Goal: Task Accomplishment & Management: Manage account settings

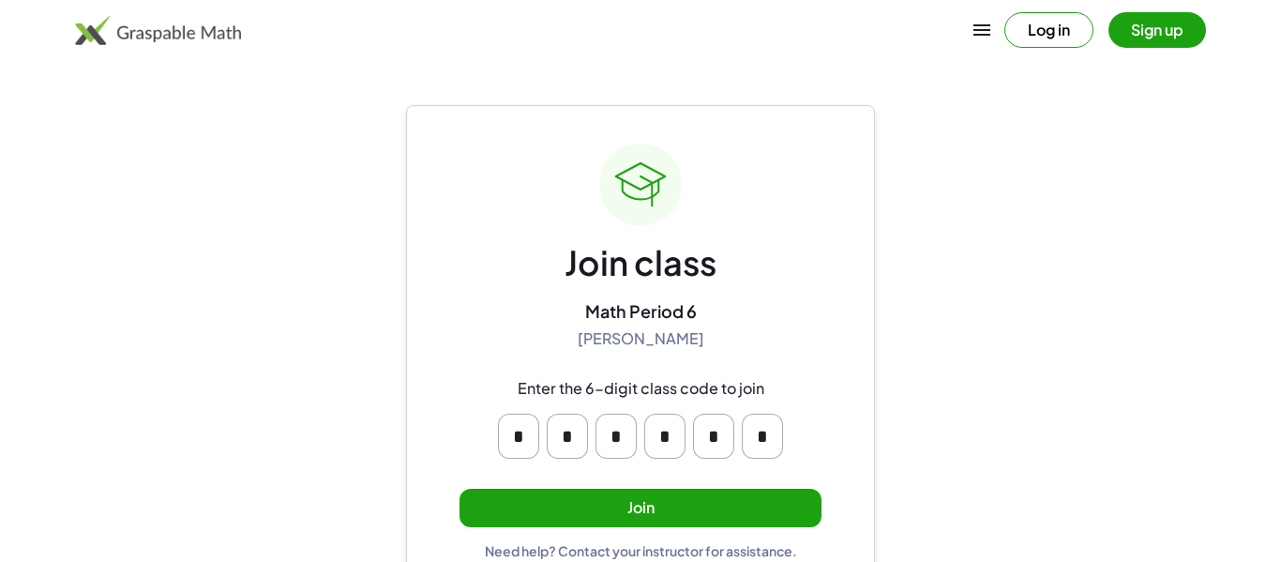
scroll to position [36, 0]
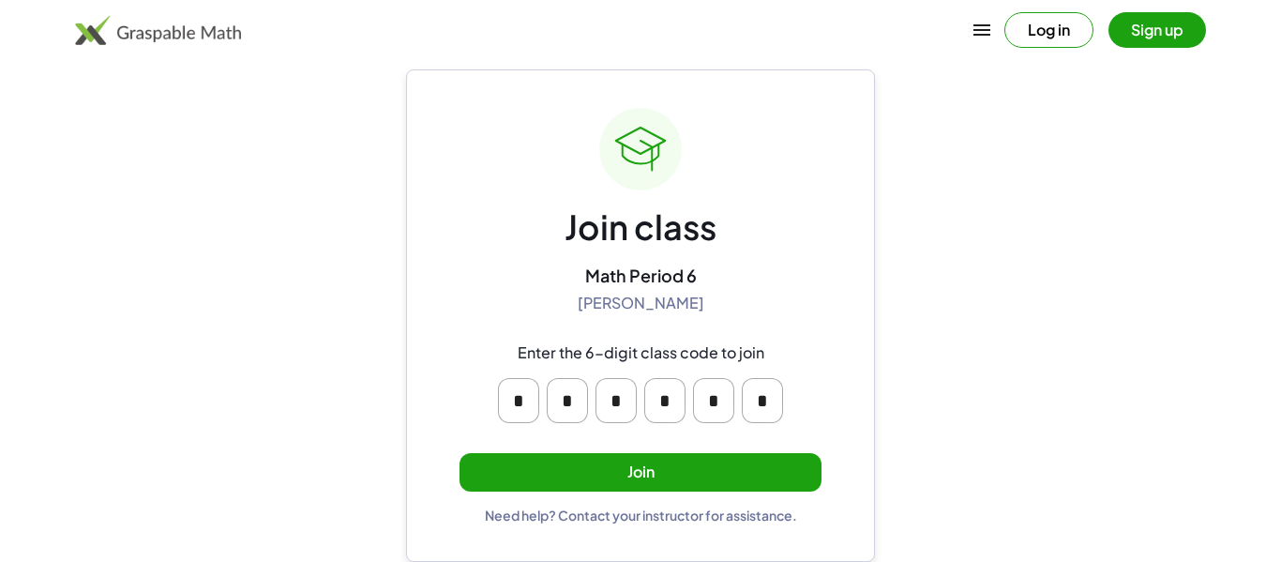
click at [524, 402] on input "*" at bounding box center [518, 400] width 41 height 45
click at [599, 473] on button "Join" at bounding box center [640, 472] width 362 height 38
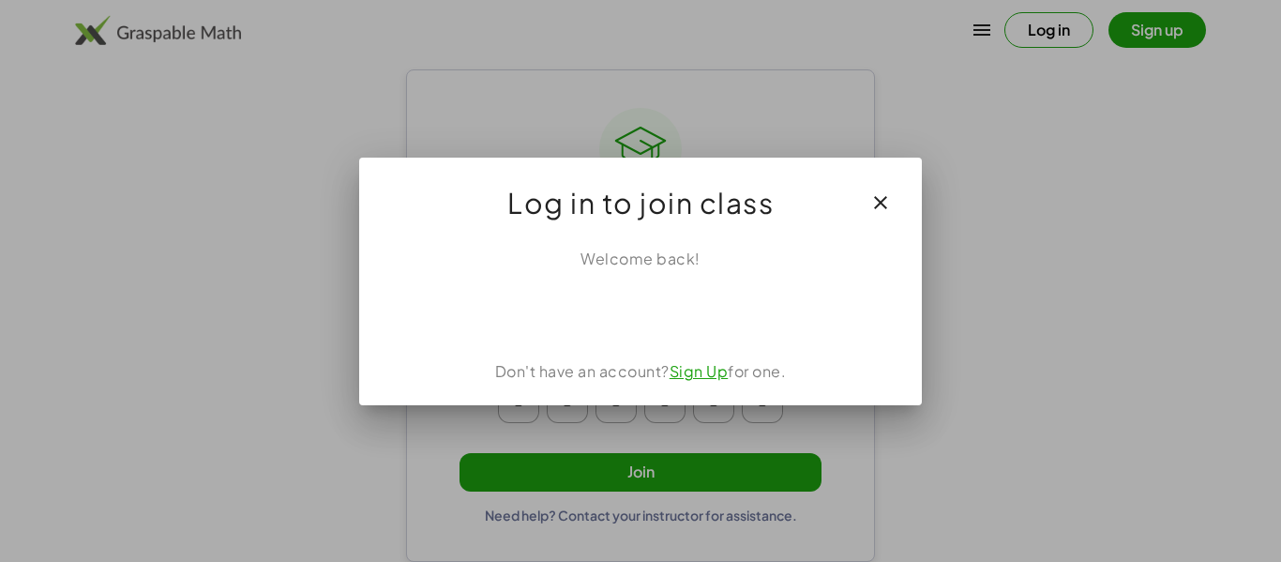
scroll to position [0, 0]
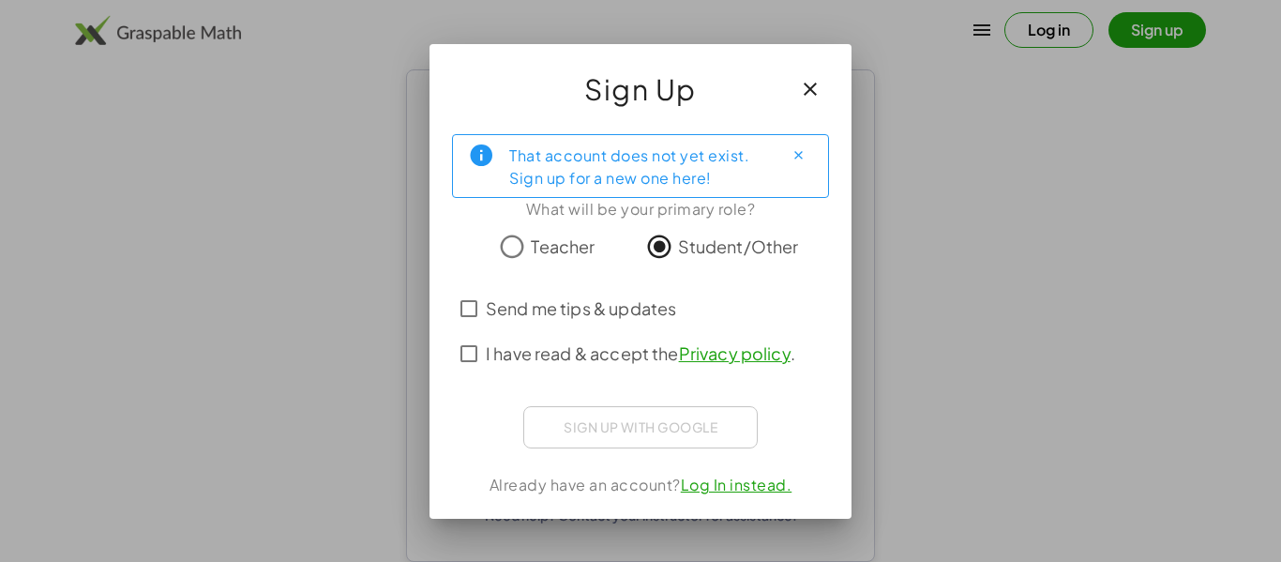
click at [486, 306] on span "Send me tips & updates" at bounding box center [581, 307] width 190 height 25
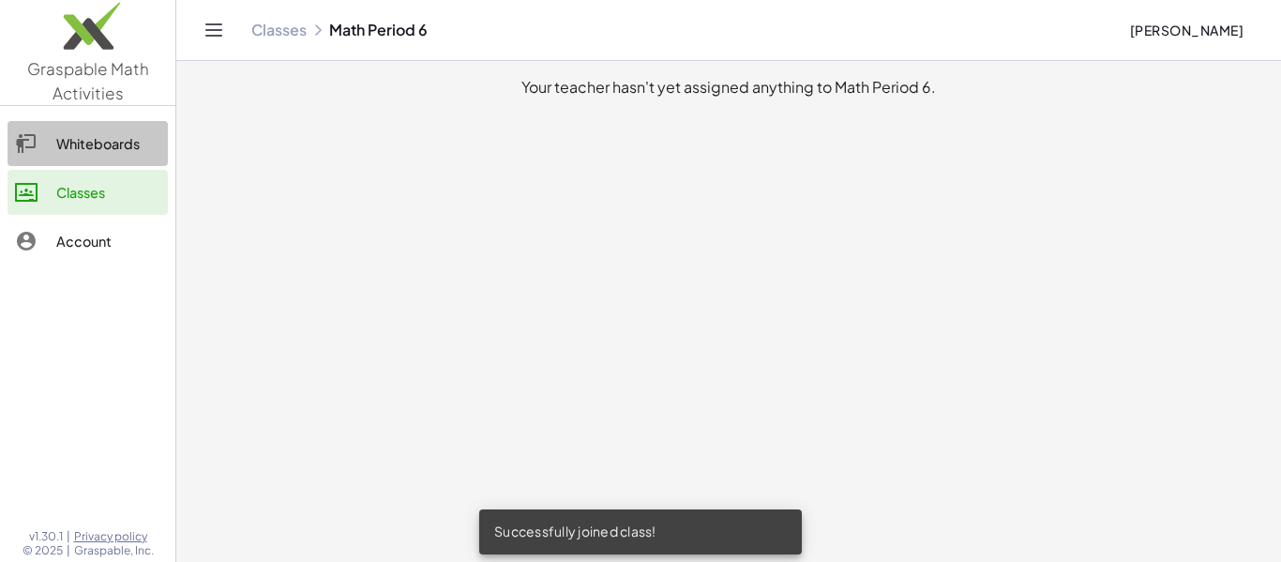
click at [86, 134] on div "Whiteboards" at bounding box center [108, 143] width 104 height 23
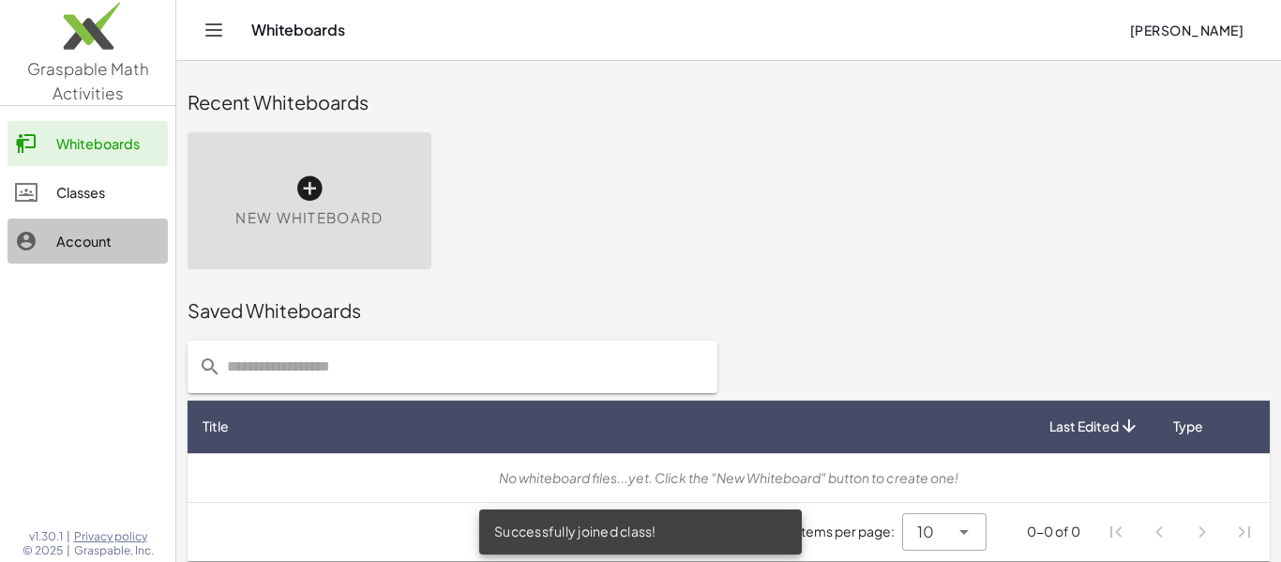
click at [93, 234] on div "Account" at bounding box center [108, 241] width 104 height 23
